Goal: Find specific page/section: Find specific page/section

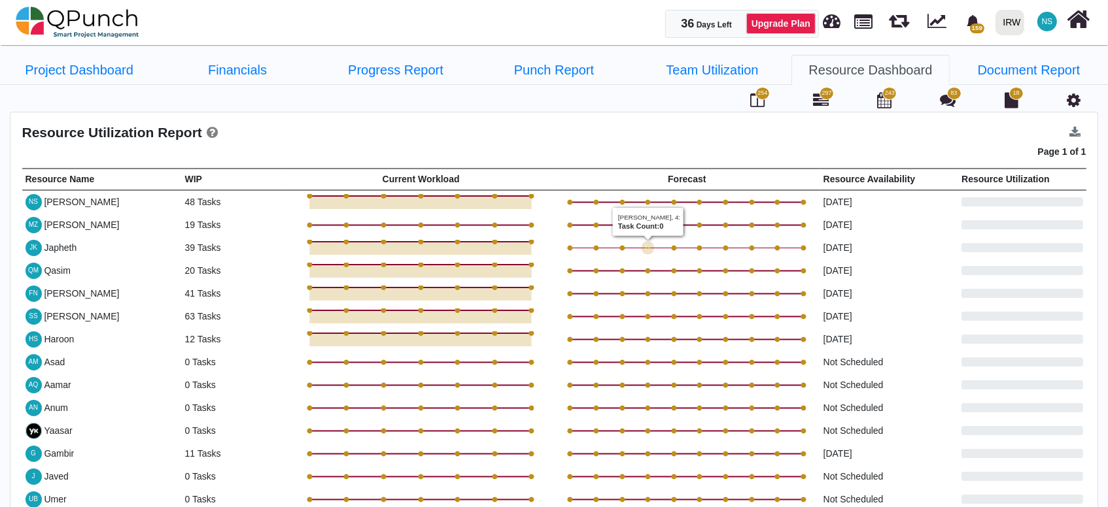
click at [647, 247] on icon "2025-11-02, 0." at bounding box center [647, 248] width 3 height 3
drag, startPoint x: 647, startPoint y: 245, endPoint x: 705, endPoint y: 234, distance: 58.6
click at [705, 234] on tbody "[PERSON_NAME] 48 Tasks Chart Chart with 7 data points. The chart has 1 X axis d…" at bounding box center [554, 429] width 1064 height 479
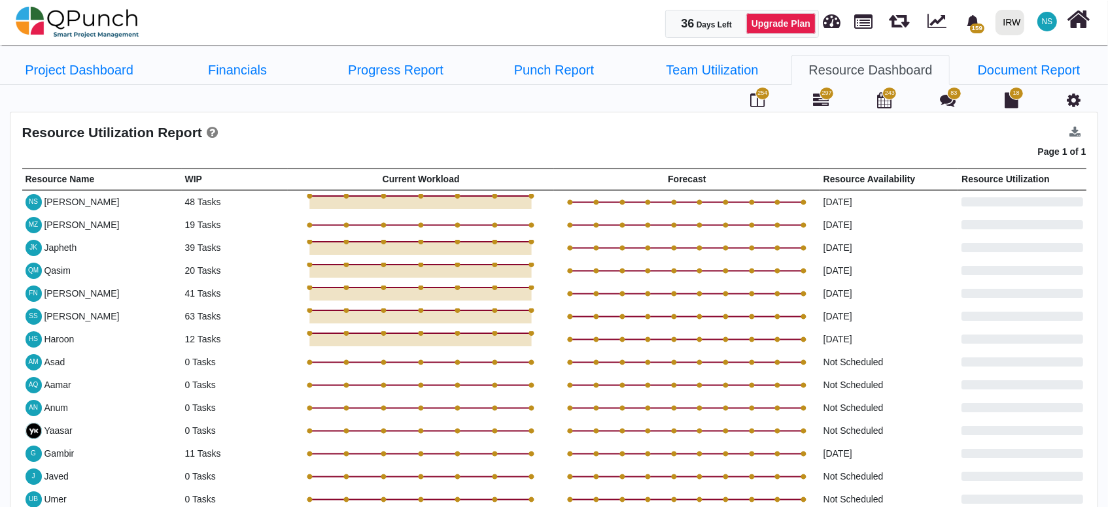
drag, startPoint x: 724, startPoint y: 235, endPoint x: 737, endPoint y: 231, distance: 13.7
click at [732, 234] on tbody "[PERSON_NAME] 48 Tasks Chart Chart with 7 data points. The chart has 1 X axis d…" at bounding box center [554, 429] width 1064 height 479
drag, startPoint x: 737, startPoint y: 231, endPoint x: 743, endPoint y: 217, distance: 15.5
click at [743, 225] on icon "Interactive chart" at bounding box center [686, 225] width 233 height 0
click at [713, 294] on icon "Interactive chart" at bounding box center [686, 294] width 233 height 0
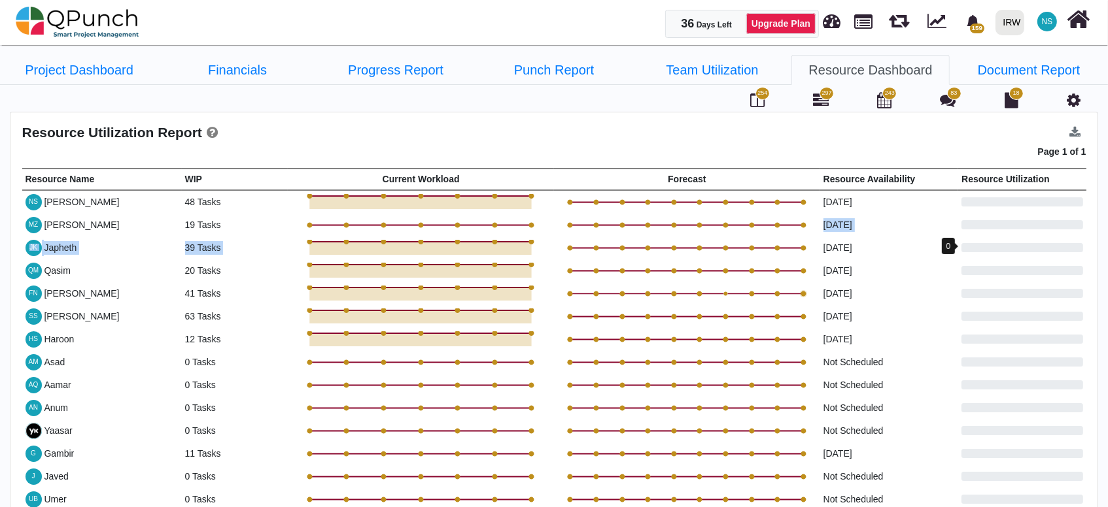
click at [998, 216] on td "0" at bounding box center [1022, 225] width 128 height 23
click at [256, 71] on link "Financials" at bounding box center [237, 70] width 158 height 30
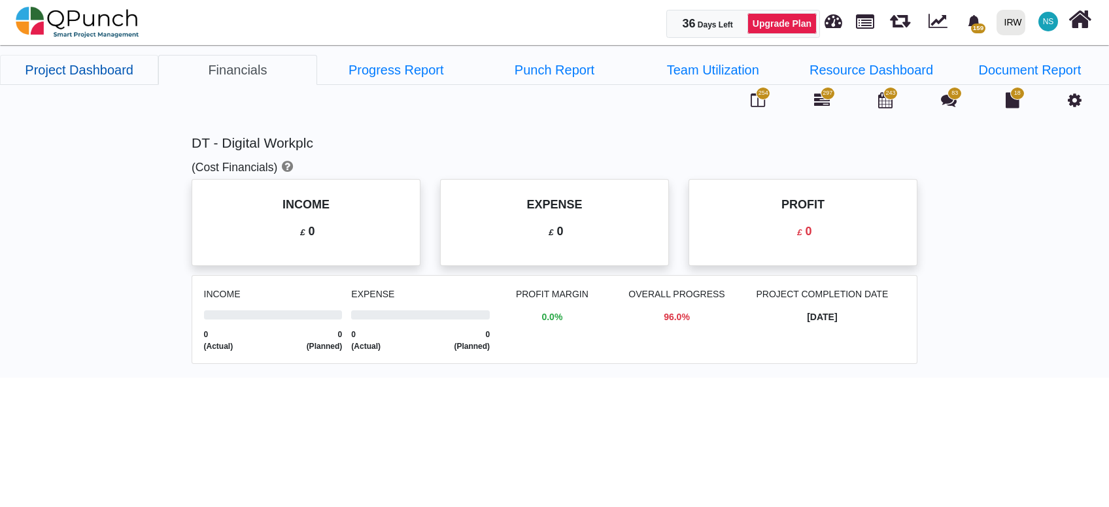
click at [65, 73] on link "Project Dashboard" at bounding box center [79, 70] width 158 height 30
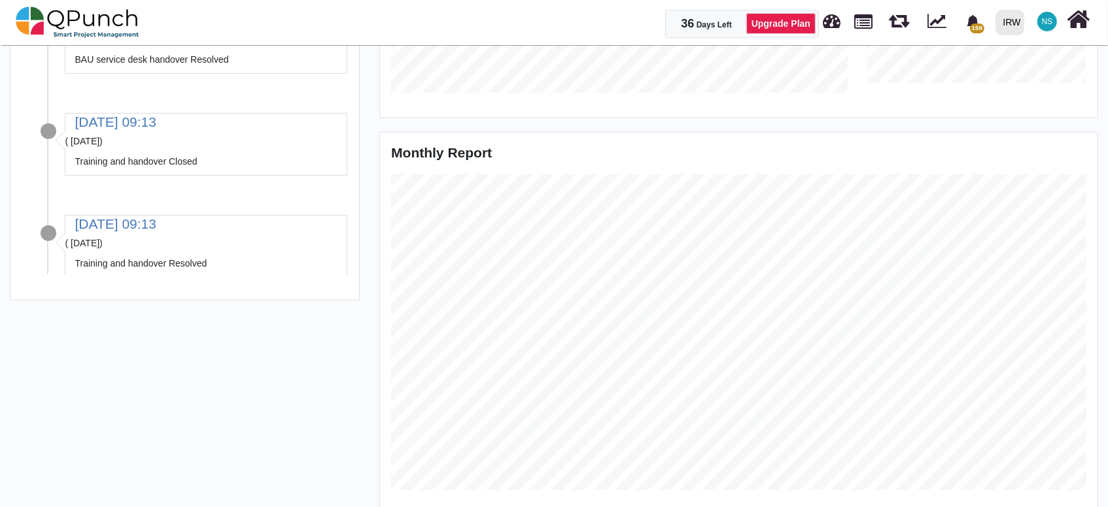
scroll to position [859, 0]
